Goal: Check status: Check status

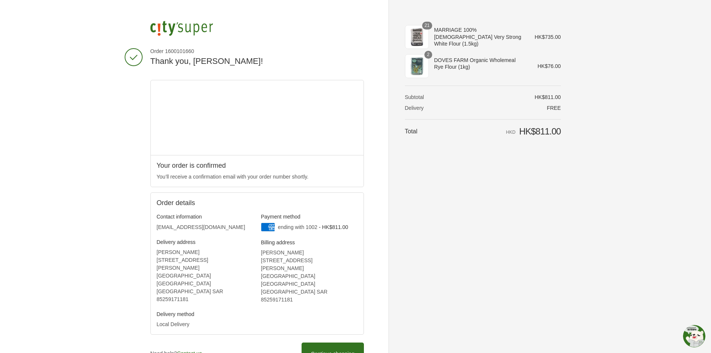
click at [182, 48] on span "Order 1600101660" at bounding box center [258, 51] width 214 height 7
copy span "1600101660"
click at [423, 62] on div "2" at bounding box center [417, 66] width 24 height 24
click at [443, 57] on span "DOVES FARM Organic Wholemeal Rye Flour (1kg)" at bounding box center [479, 63] width 90 height 13
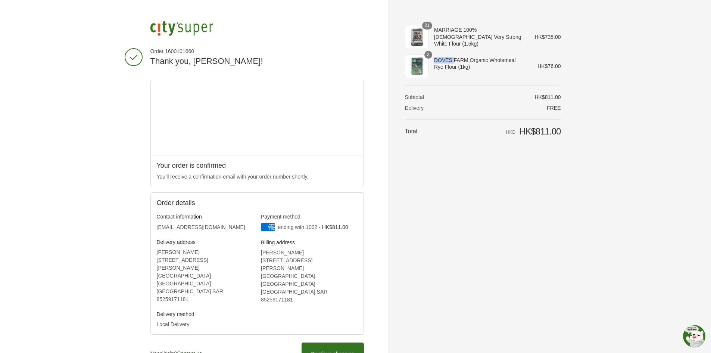
click at [443, 58] on span "DOVES FARM Organic Wholemeal Rye Flour (1kg)" at bounding box center [479, 63] width 90 height 13
copy tr "DOVES FARM Organic Wholemeal Rye Flour (1kg)"
click at [174, 30] on img at bounding box center [182, 28] width 63 height 15
